Goal: Information Seeking & Learning: Learn about a topic

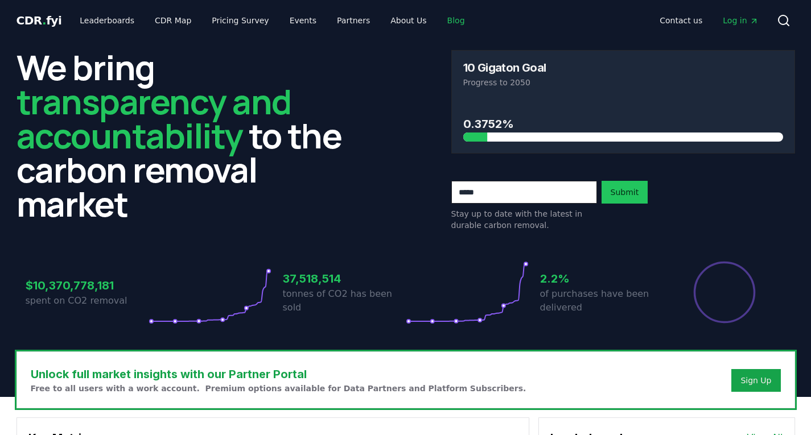
click at [438, 19] on link "Blog" at bounding box center [456, 20] width 36 height 20
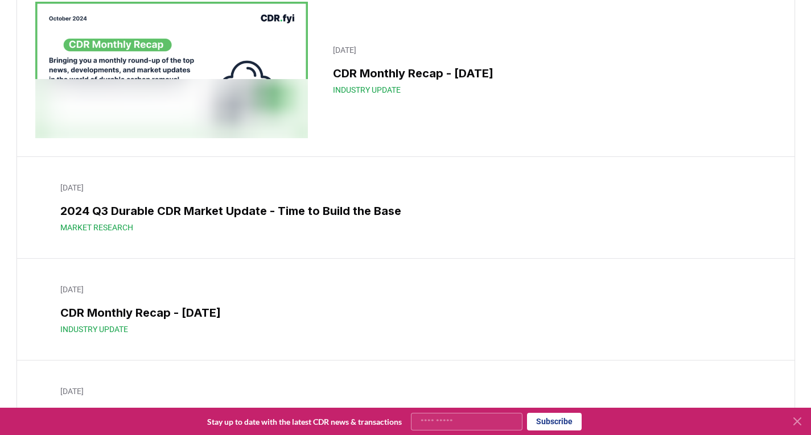
scroll to position [10608, 0]
